Goal: Task Accomplishment & Management: Use online tool/utility

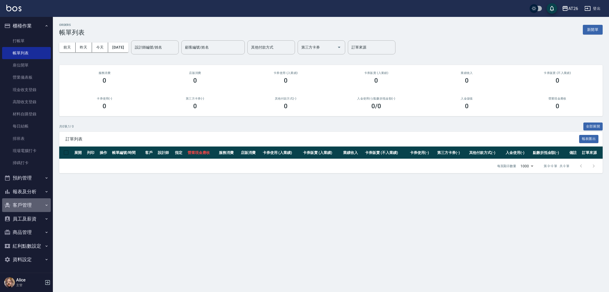
click at [28, 206] on button "客戶管理" at bounding box center [26, 206] width 49 height 14
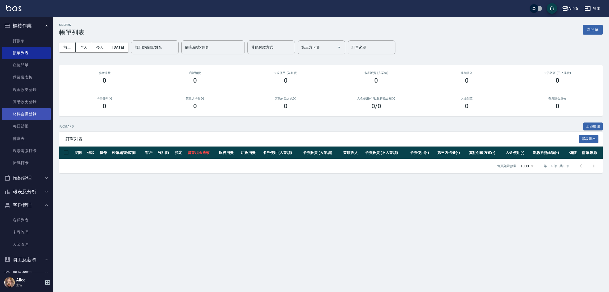
click at [35, 112] on link "材料自購登錄" at bounding box center [26, 114] width 49 height 12
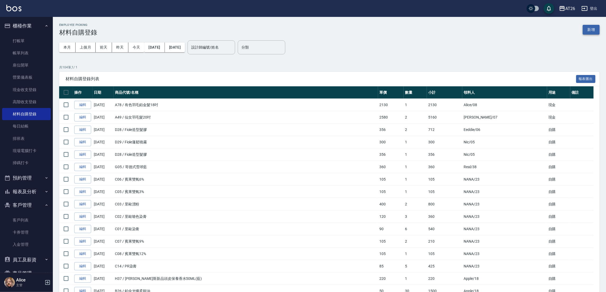
click at [592, 26] on button "新增" at bounding box center [591, 30] width 17 height 10
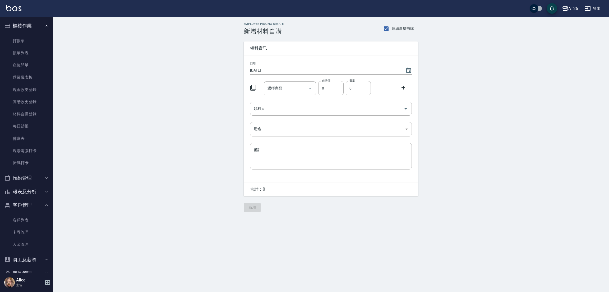
click at [280, 132] on body "AT26 登出 櫃檯作業 打帳單 帳單列表 座位開單 營業儀表板 現金收支登錄 高階收支登錄 材料自購登錄 每日結帳 排班表 現場電腦打卡 掃碼打卡 預約管理…" at bounding box center [304, 146] width 609 height 292
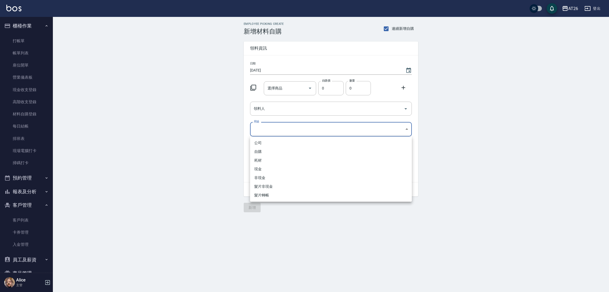
click at [266, 160] on li "耗材" at bounding box center [331, 160] width 162 height 9
type input "耗材"
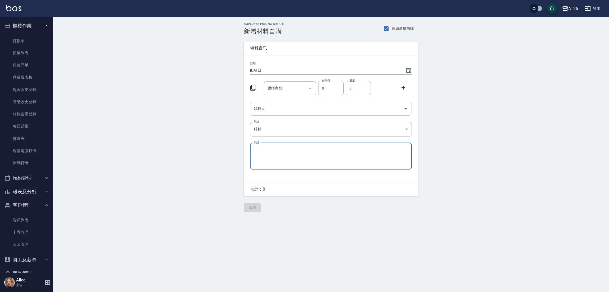
click at [273, 107] on input "領料人" at bounding box center [326, 108] width 149 height 9
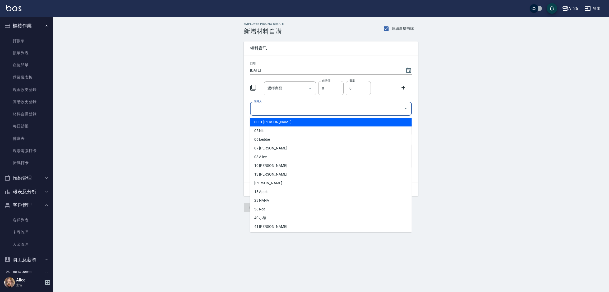
type input "1"
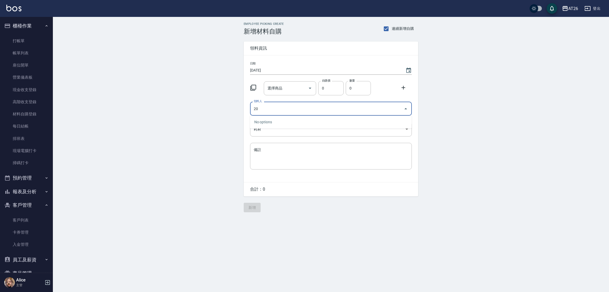
type input "2"
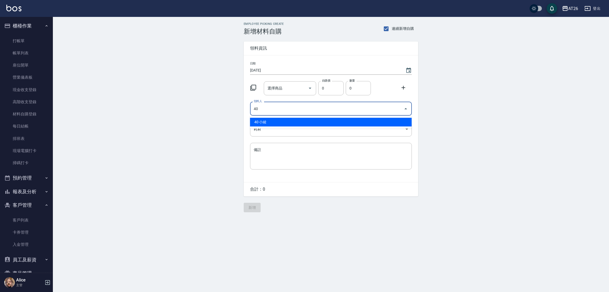
type input "40 小綾"
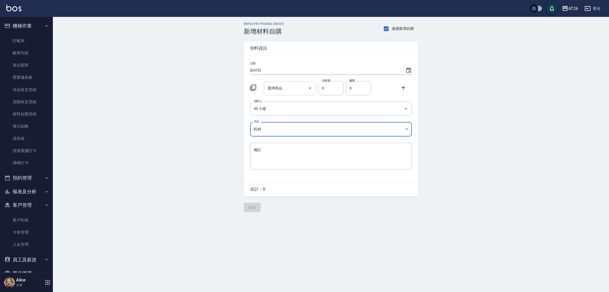
click at [299, 81] on div "選擇商品" at bounding box center [290, 88] width 53 height 14
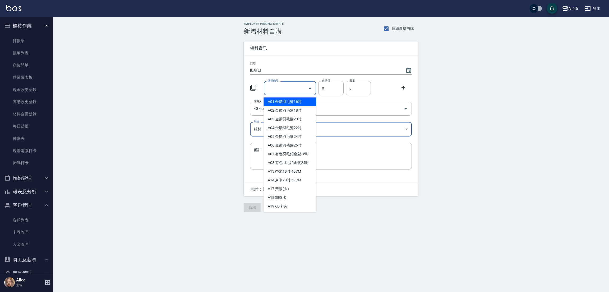
click at [288, 89] on input "選擇商品" at bounding box center [286, 88] width 40 height 9
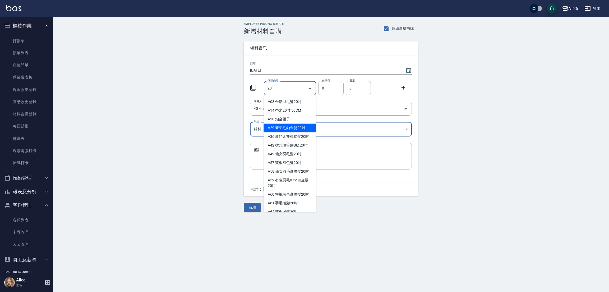
type input "新羽毛鉑金髮20吋"
type input "2180"
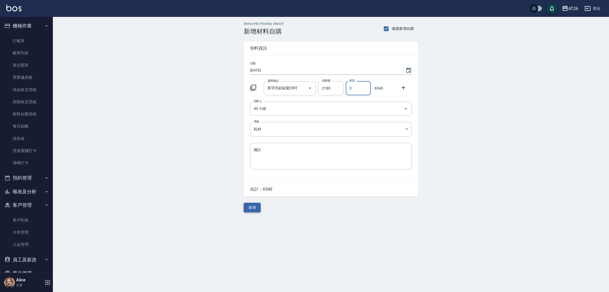
type input "3"
click at [249, 211] on button "新增" at bounding box center [252, 208] width 17 height 10
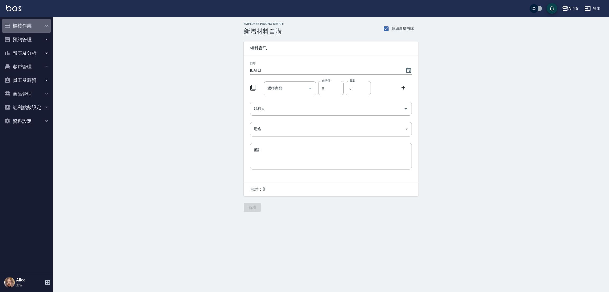
click at [12, 30] on button "櫃檯作業" at bounding box center [26, 26] width 49 height 14
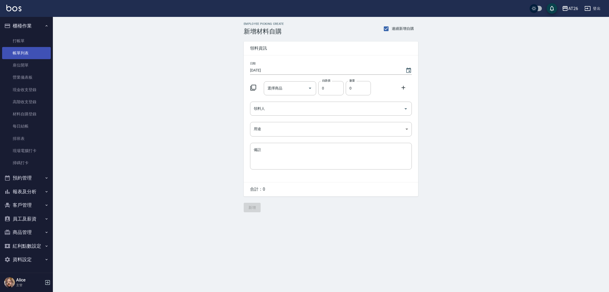
click at [24, 54] on link "帳單列表" at bounding box center [26, 53] width 49 height 12
